Goal: Task Accomplishment & Management: Use online tool/utility

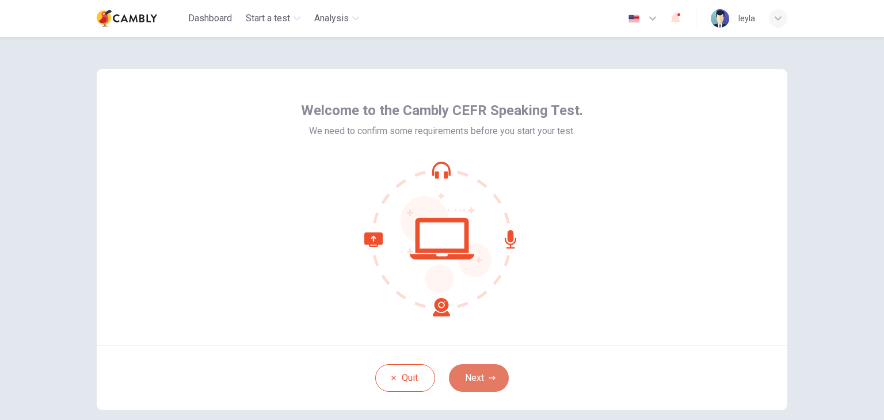
click at [481, 378] on button "Next" at bounding box center [479, 378] width 60 height 28
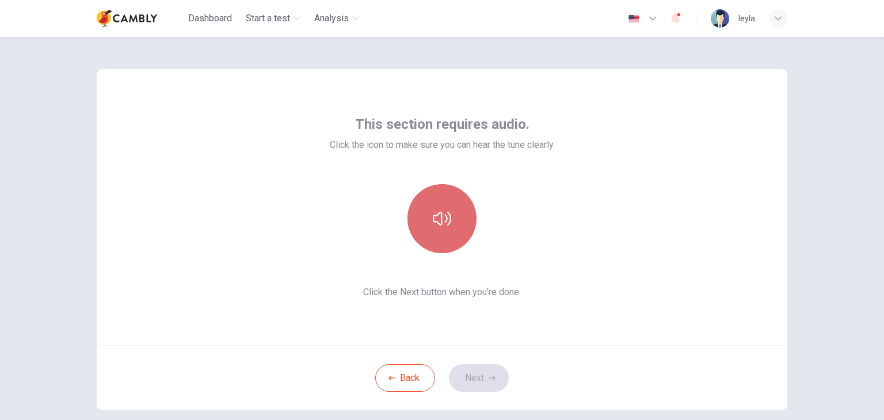
click at [451, 222] on button "button" at bounding box center [442, 218] width 69 height 69
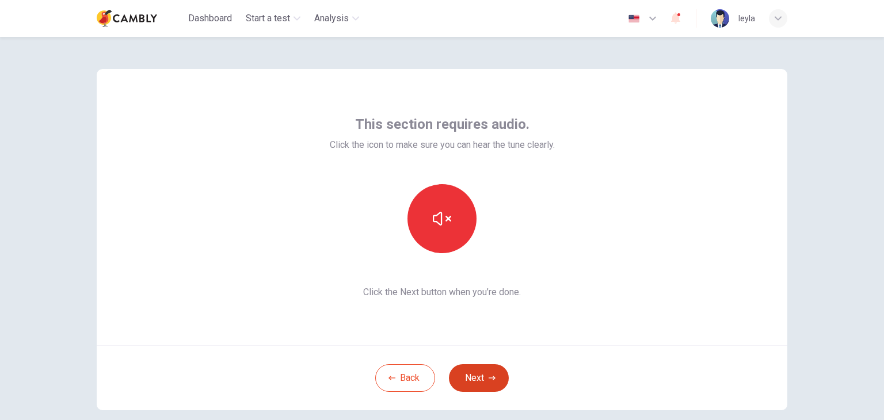
click at [500, 377] on button "Next" at bounding box center [479, 378] width 60 height 28
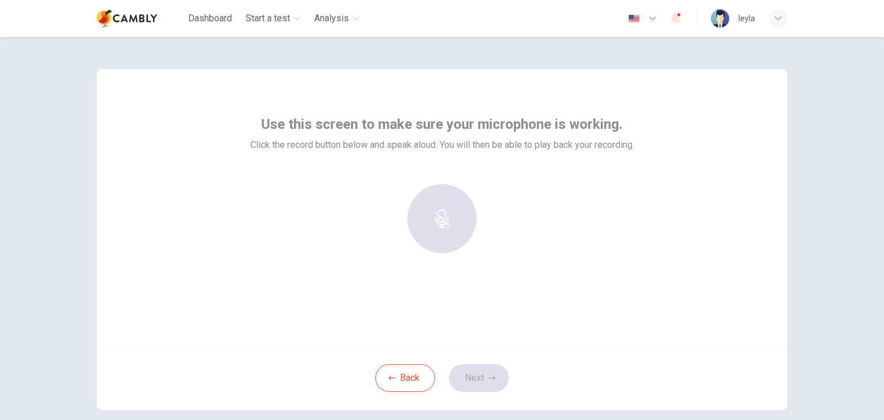
click at [353, 216] on div at bounding box center [442, 223] width 384 height 78
click at [500, 390] on div "Back Next" at bounding box center [442, 377] width 691 height 65
click at [482, 377] on div "Back Next" at bounding box center [442, 377] width 691 height 65
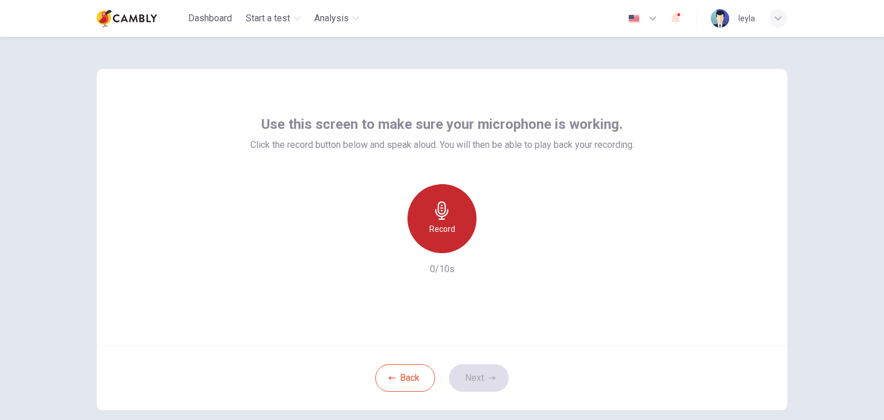
click at [442, 218] on icon "button" at bounding box center [442, 210] width 18 height 18
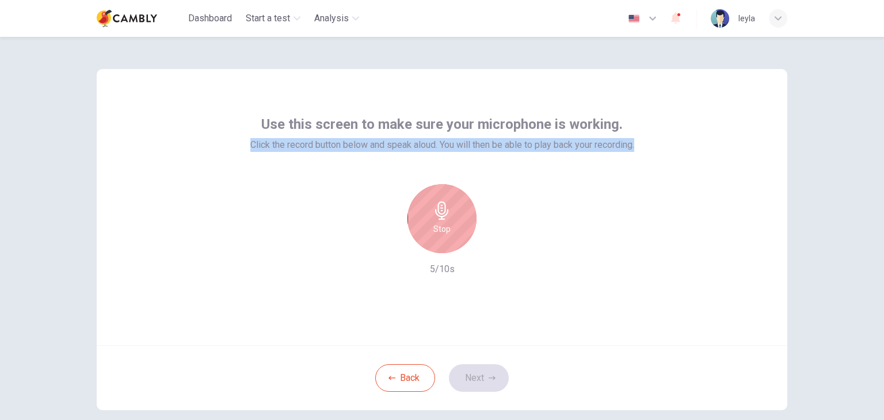
drag, startPoint x: 644, startPoint y: 145, endPoint x: 241, endPoint y: 161, distance: 403.9
click at [241, 161] on div "Use this screen to make sure your microphone is working. Click the record butto…" at bounding box center [442, 207] width 691 height 276
copy span "Click the record button below and speak aloud. You will then be able to play ba…"
click at [241, 161] on div "Use this screen to make sure your microphone is working. Click the record butto…" at bounding box center [442, 207] width 691 height 276
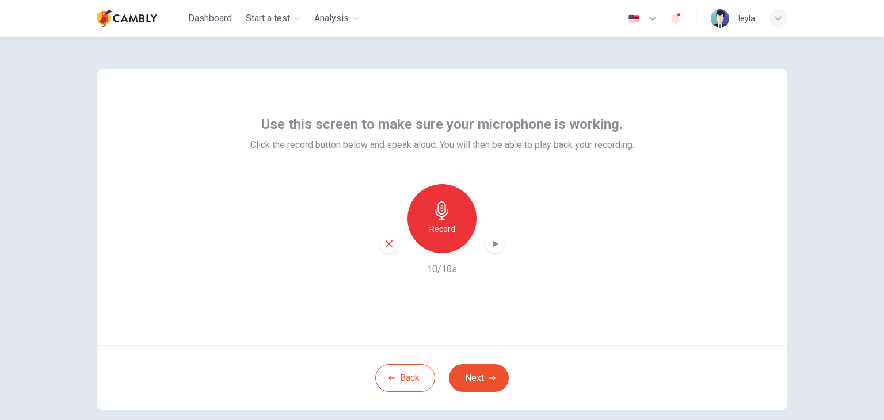
click at [449, 215] on div "Record" at bounding box center [442, 218] width 69 height 69
click at [440, 219] on icon "button" at bounding box center [441, 210] width 13 height 18
click at [478, 379] on button "Next" at bounding box center [479, 378] width 60 height 28
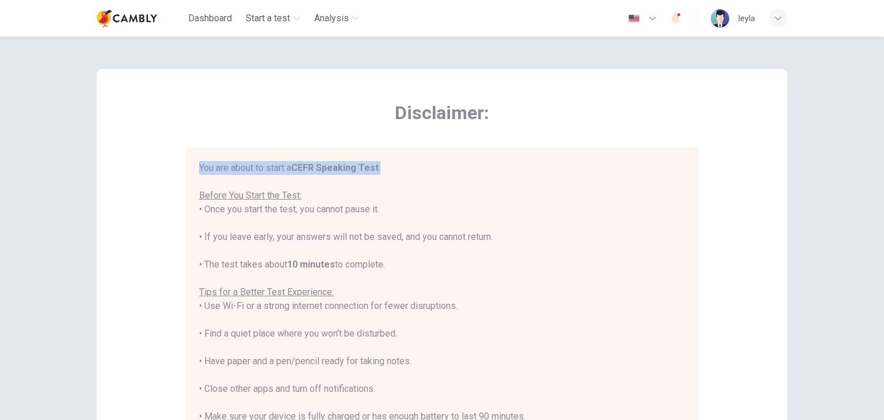
drag, startPoint x: 203, startPoint y: 164, endPoint x: 385, endPoint y: 166, distance: 181.9
click at [385, 166] on div "You are about to start a CEFR Speaking Test . Before You Start the Test: • Once…" at bounding box center [442, 320] width 486 height 318
drag, startPoint x: 197, startPoint y: 196, endPoint x: 383, endPoint y: 212, distance: 187.2
click at [383, 212] on div "You are about to start a CEFR Speaking Test . Before You Start the Test: • Once…" at bounding box center [442, 320] width 486 height 318
copy div "Before You Start the Test: • Once you start the test, you cannot pause it."
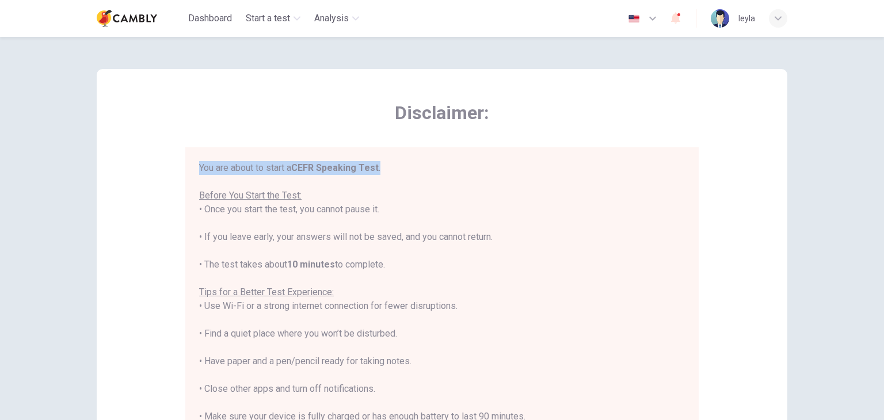
click at [386, 211] on div "You are about to start a CEFR Speaking Test . Before You Start the Test: • Once…" at bounding box center [442, 320] width 486 height 318
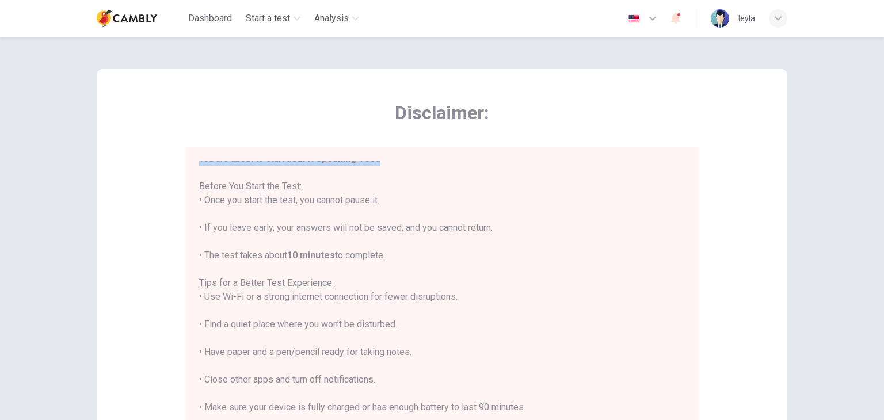
scroll to position [13, 0]
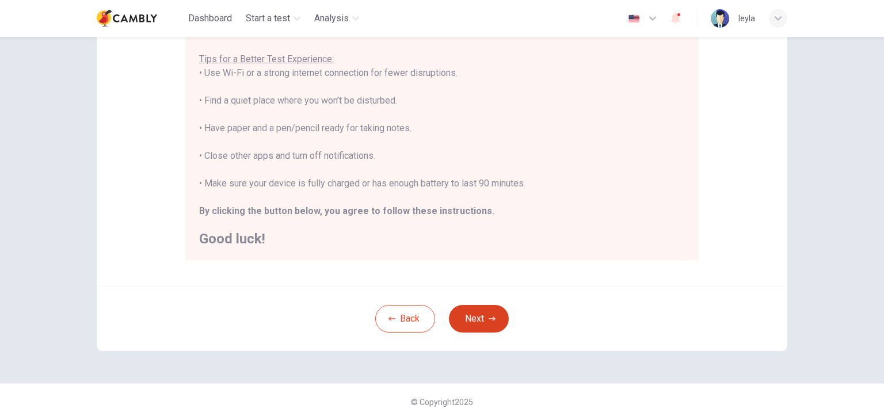
click at [473, 330] on button "Next" at bounding box center [479, 319] width 60 height 28
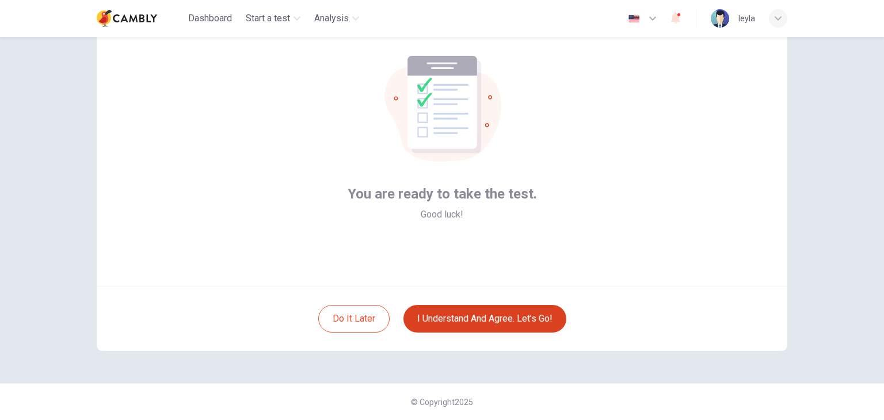
scroll to position [59, 0]
click at [474, 322] on button "I understand and agree. Let’s go!" at bounding box center [485, 319] width 163 height 28
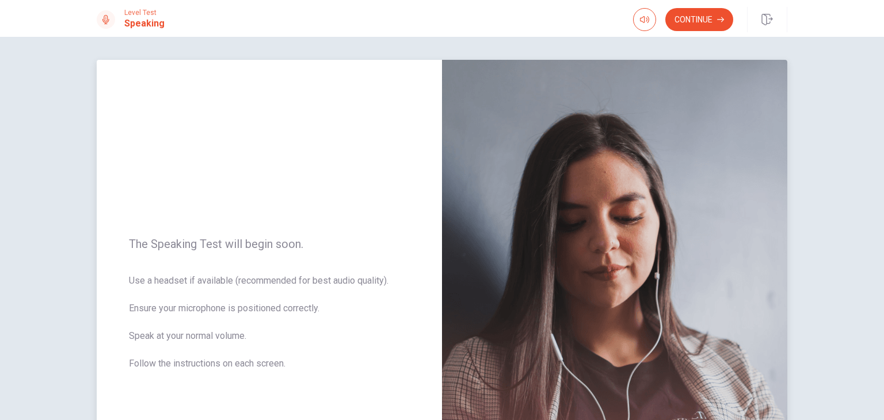
scroll to position [115, 0]
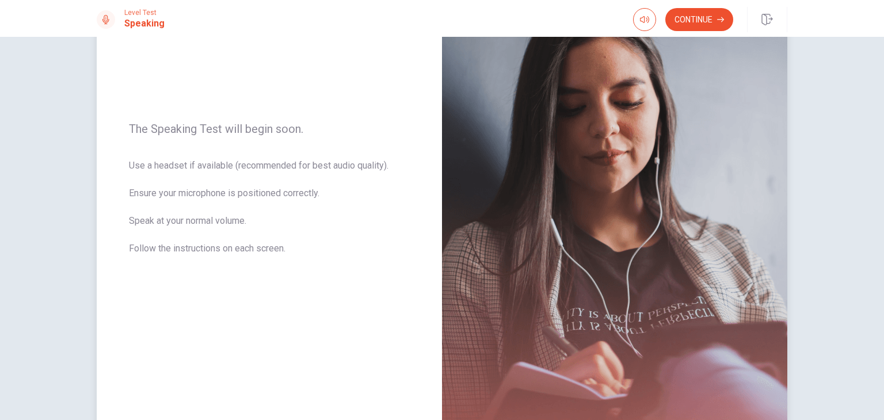
click at [129, 127] on span "The Speaking Test will begin soon." at bounding box center [269, 129] width 281 height 14
drag, startPoint x: 126, startPoint y: 125, endPoint x: 298, endPoint y: 243, distance: 208.7
click at [298, 243] on div "The Speaking Test will begin soon. Use a headset if available (recommended for …" at bounding box center [269, 196] width 345 height 502
drag, startPoint x: 130, startPoint y: 131, endPoint x: 194, endPoint y: 138, distance: 64.8
click at [196, 139] on div "The Speaking Test will begin soon. Use a headset if available (recommended for …" at bounding box center [269, 196] width 345 height 502
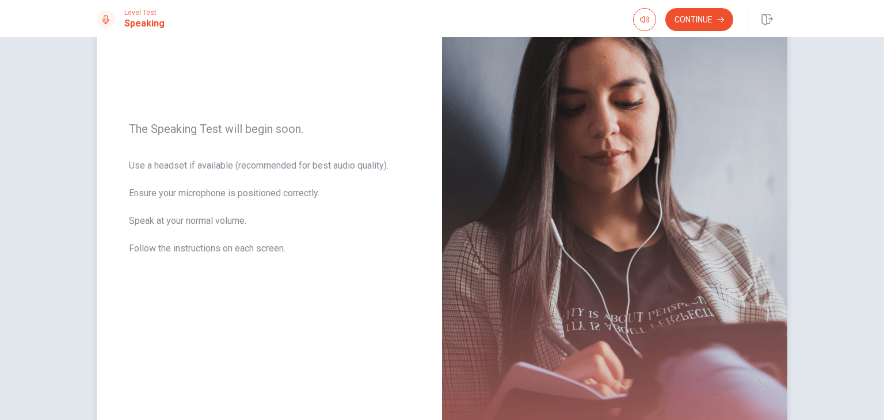
drag, startPoint x: 127, startPoint y: 127, endPoint x: 276, endPoint y: 141, distance: 149.8
click at [263, 125] on span "The Speaking Test will begin soon." at bounding box center [269, 129] width 281 height 14
click at [279, 148] on div "The Speaking Test will begin soon. Use a headset if available (recommended for …" at bounding box center [269, 196] width 345 height 502
click at [265, 178] on span "Use a headset if available (recommended for best audio quality). Ensure your mi…" at bounding box center [269, 214] width 281 height 111
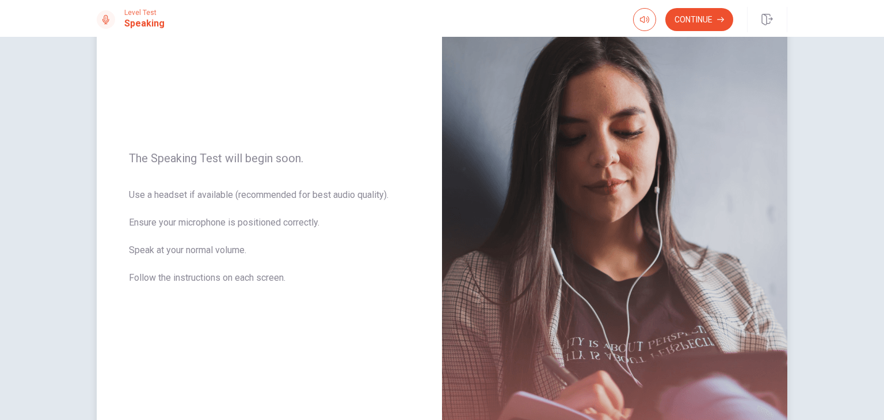
scroll to position [86, 0]
click at [640, 20] on icon "button" at bounding box center [644, 19] width 9 height 9
click at [704, 18] on button "Continue" at bounding box center [700, 19] width 68 height 23
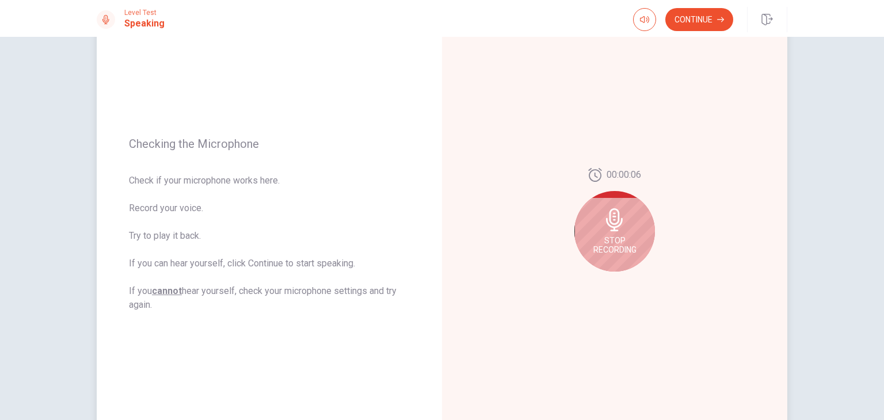
drag, startPoint x: 125, startPoint y: 145, endPoint x: 154, endPoint y: 138, distance: 29.6
click at [153, 138] on div "Checking the Microphone Check if your microphone works here. Record your voice.…" at bounding box center [269, 225] width 345 height 502
click at [168, 139] on span "Checking the Microphone" at bounding box center [269, 144] width 281 height 14
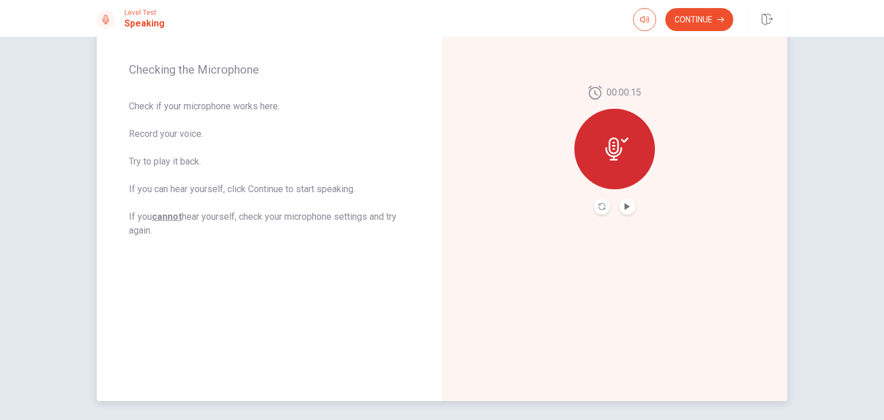
scroll to position [201, 0]
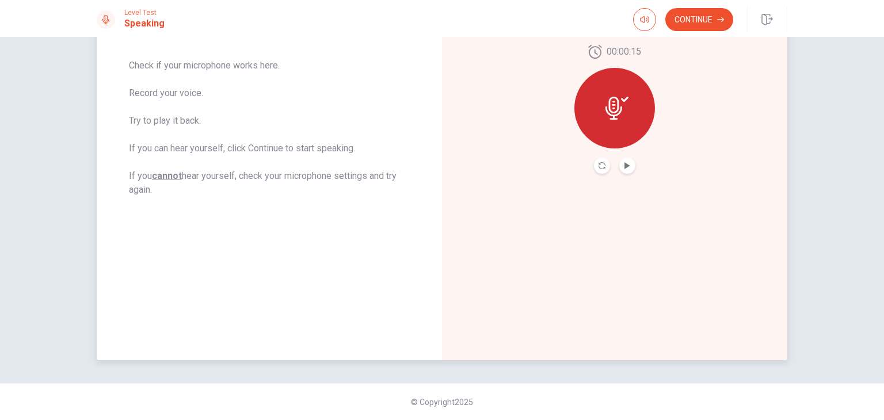
click at [598, 107] on div at bounding box center [615, 108] width 81 height 81
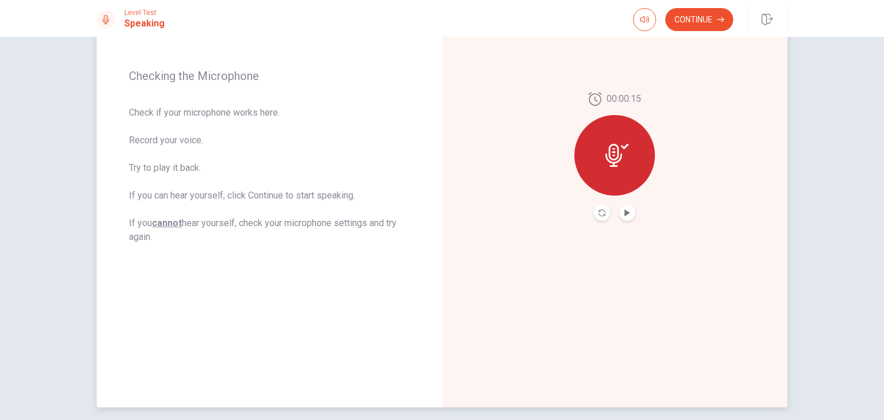
scroll to position [86, 0]
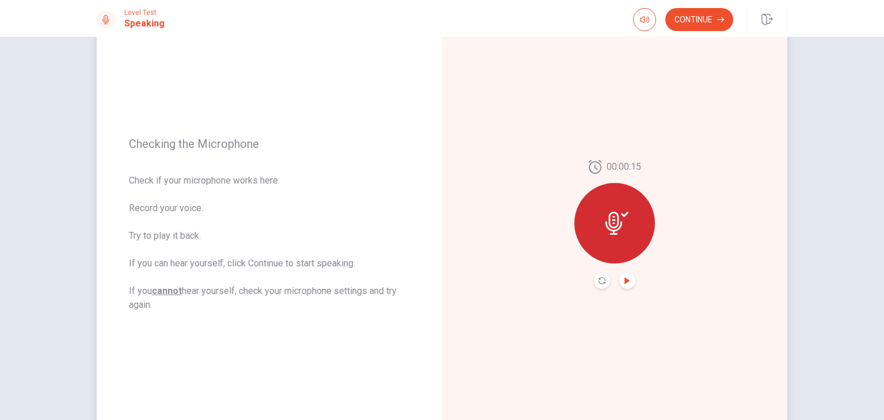
click at [626, 279] on icon "Play Audio" at bounding box center [627, 280] width 7 height 7
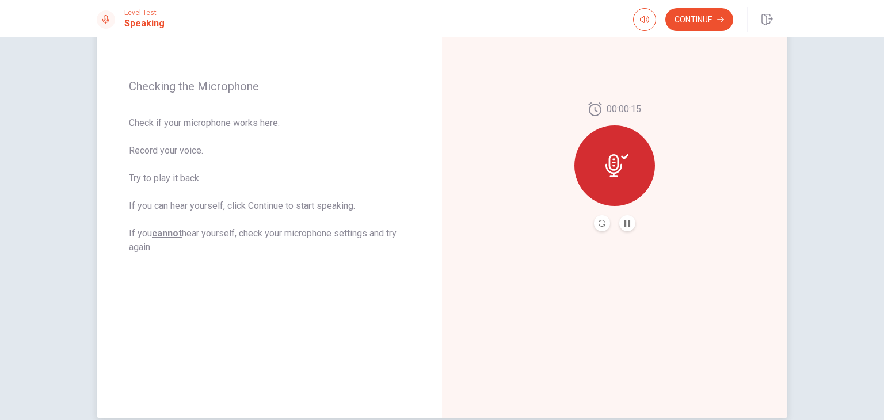
scroll to position [201, 0]
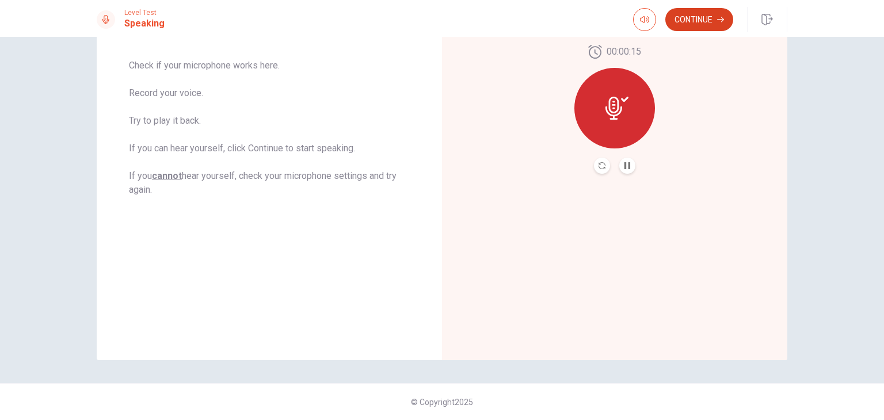
click at [700, 21] on button "Continue" at bounding box center [700, 19] width 68 height 23
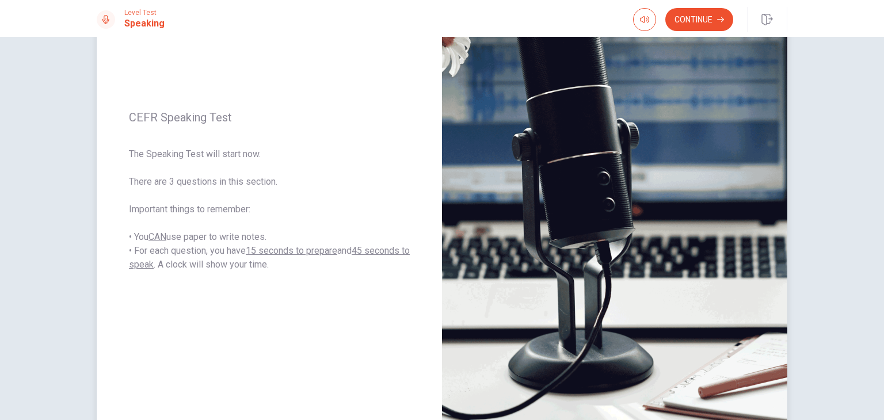
scroll to position [86, 0]
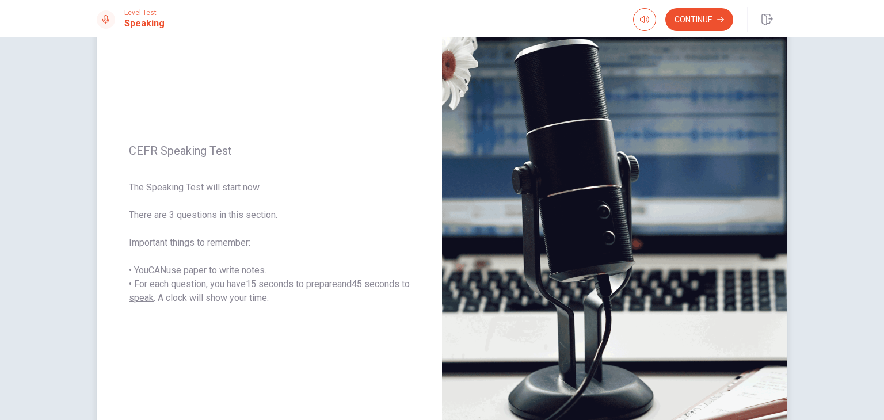
drag, startPoint x: 124, startPoint y: 155, endPoint x: 263, endPoint y: 276, distance: 183.6
click at [226, 269] on div "CEFR Speaking Test The Speaking Test will start now. There are 3 questions in t…" at bounding box center [269, 225] width 345 height 502
click at [316, 287] on u "15 seconds to prepare" at bounding box center [292, 284] width 92 height 11
click at [696, 21] on button "Continue" at bounding box center [700, 19] width 68 height 23
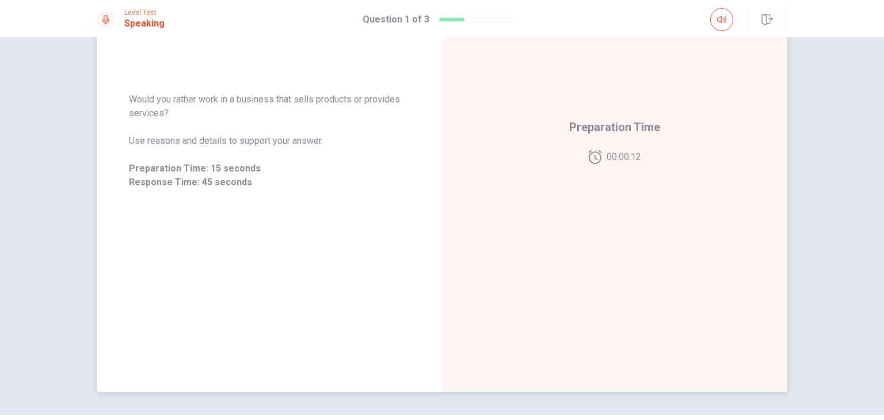
scroll to position [144, 0]
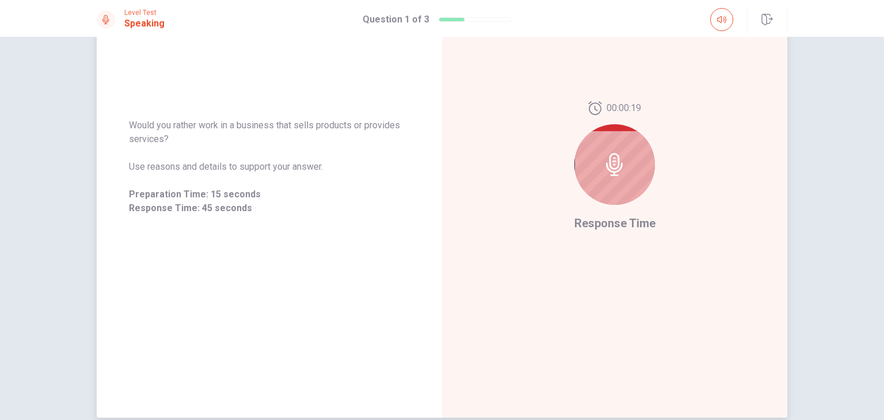
click at [593, 172] on div at bounding box center [615, 164] width 81 height 81
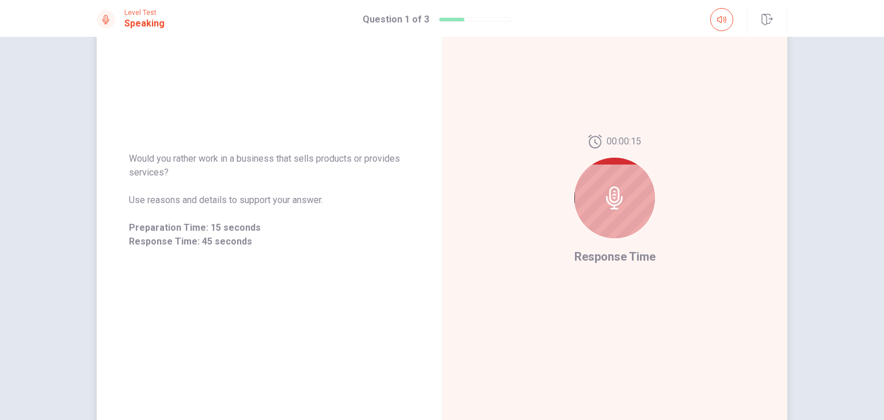
scroll to position [115, 0]
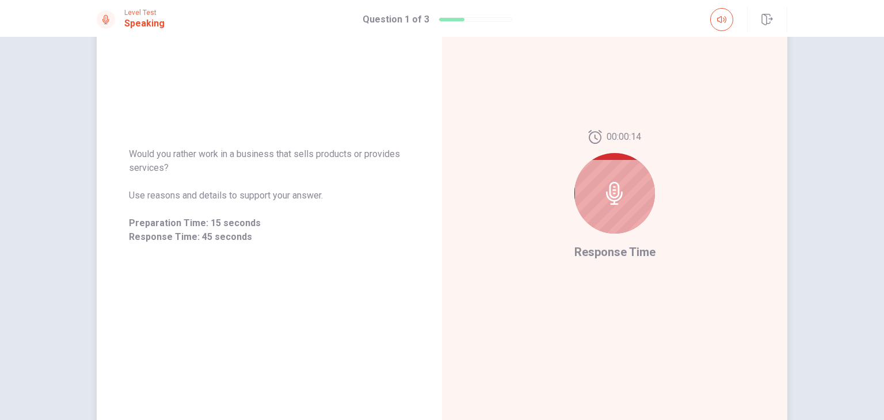
click at [617, 196] on icon at bounding box center [614, 193] width 23 height 23
click at [716, 20] on button "button" at bounding box center [721, 19] width 23 height 23
click at [747, 42] on span at bounding box center [743, 41] width 7 height 7
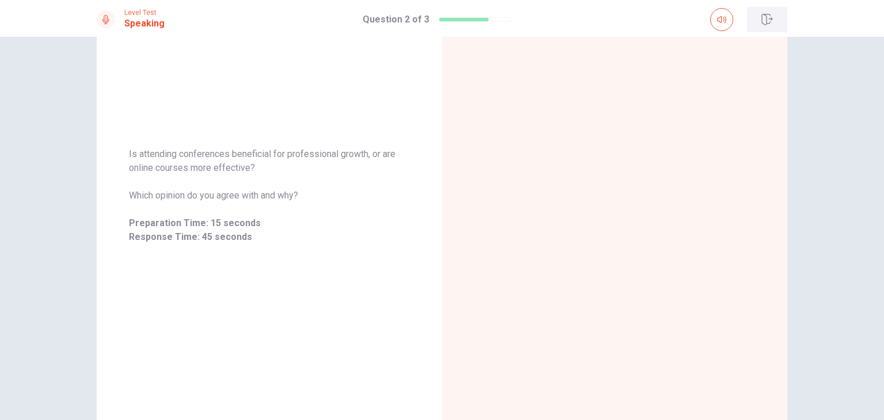
click at [770, 12] on button "button" at bounding box center [767, 19] width 40 height 25
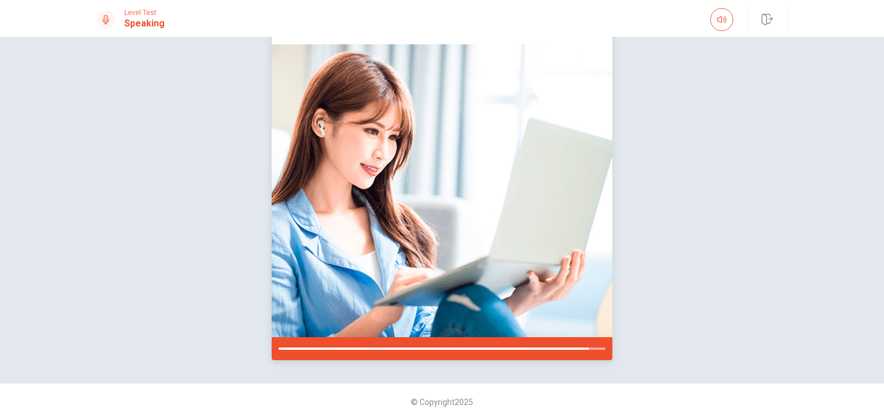
scroll to position [86, 0]
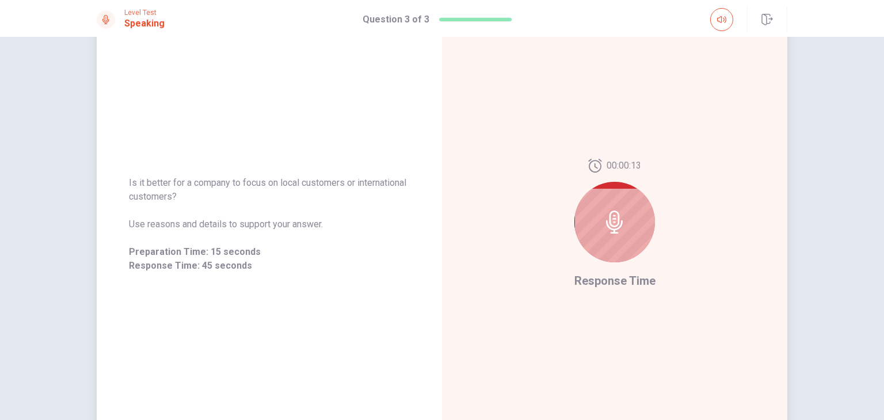
click at [598, 222] on div at bounding box center [615, 222] width 81 height 81
click at [606, 224] on icon at bounding box center [614, 222] width 23 height 23
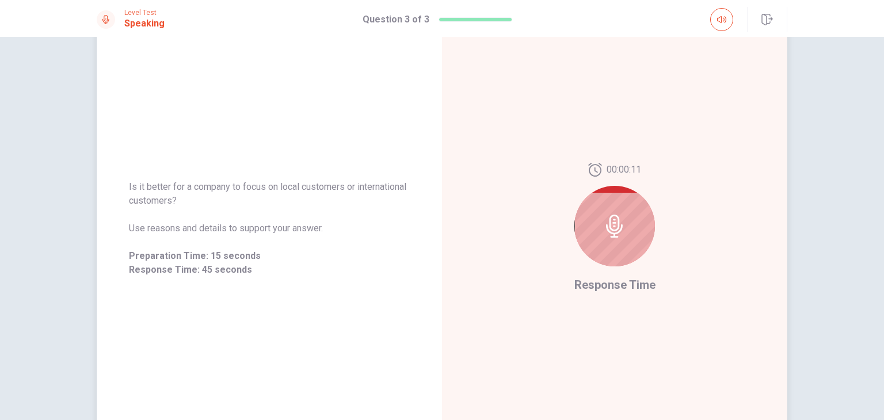
scroll to position [0, 0]
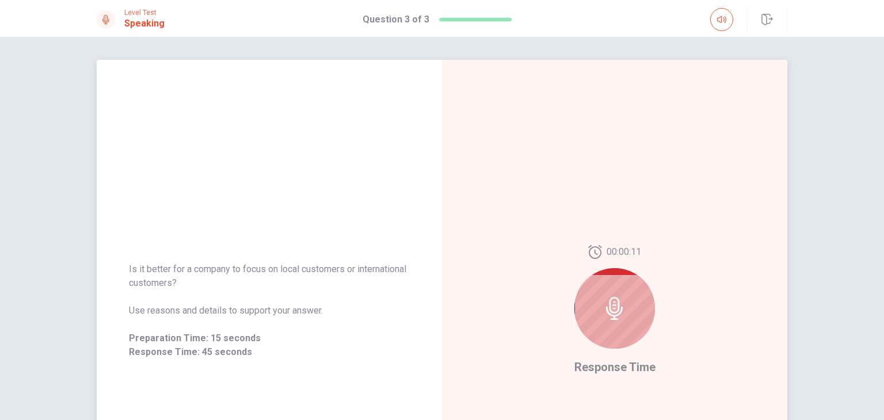
click at [245, 267] on span "Is it better for a company to focus on local customers or international custome…" at bounding box center [269, 277] width 281 height 28
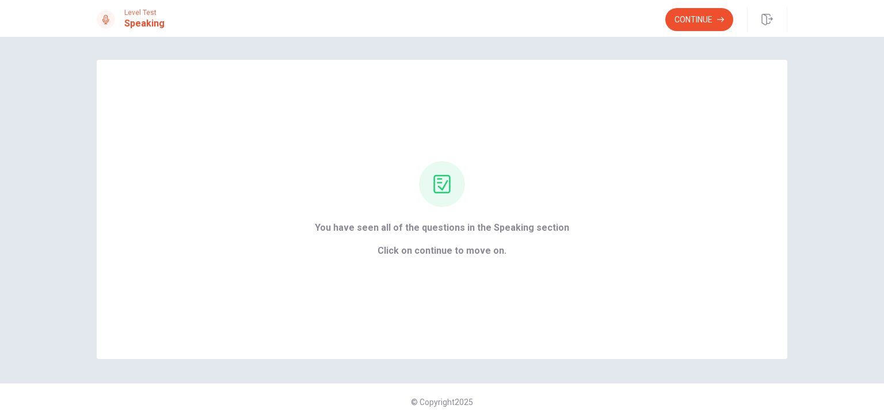
click at [686, 34] on div "Level Test Speaking Continue" at bounding box center [442, 18] width 884 height 37
click at [690, 27] on button "Continue" at bounding box center [700, 19] width 68 height 23
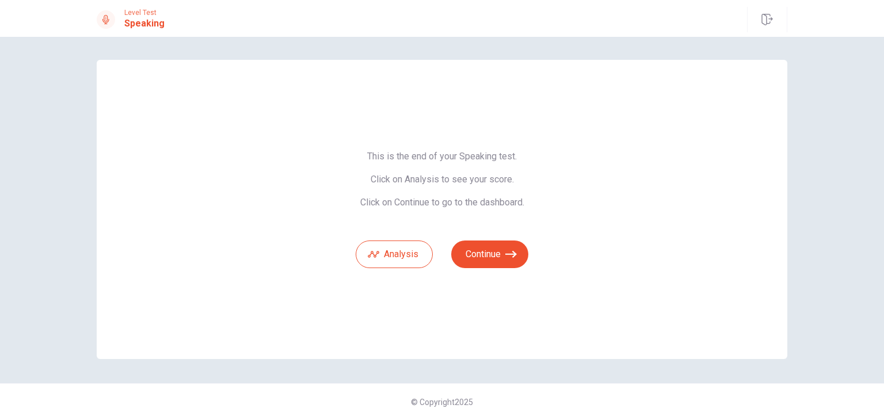
drag, startPoint x: 369, startPoint y: 154, endPoint x: 512, endPoint y: 193, distance: 148.6
click at [512, 193] on span "This is the end of your Speaking test. Click on Analysis to see your score. Cli…" at bounding box center [442, 180] width 173 height 58
drag, startPoint x: 523, startPoint y: 203, endPoint x: 414, endPoint y: 172, distance: 113.0
click at [414, 172] on span "This is the end of your Speaking test. Click on Analysis to see your score. Cli…" at bounding box center [442, 180] width 173 height 58
drag, startPoint x: 554, startPoint y: 272, endPoint x: 503, endPoint y: 260, distance: 52.6
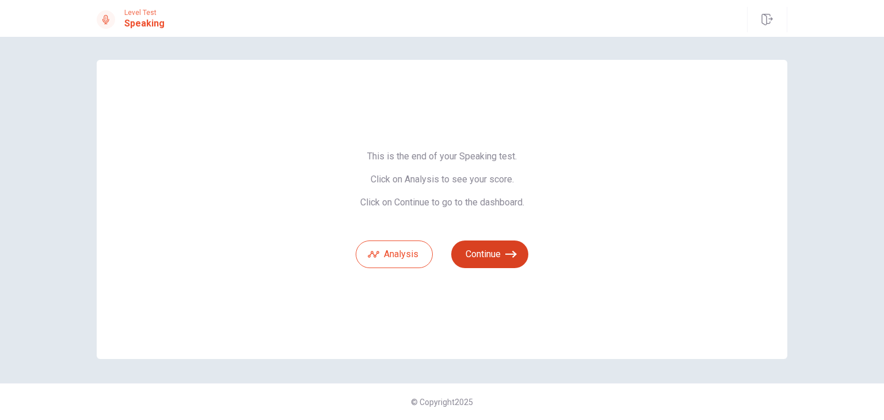
click at [520, 261] on div "This is the end of your Speaking test. Click on Analysis to see your score. Cli…" at bounding box center [442, 209] width 691 height 299
click at [499, 256] on button "Continue" at bounding box center [489, 255] width 77 height 28
